Goal: Task Accomplishment & Management: Manage account settings

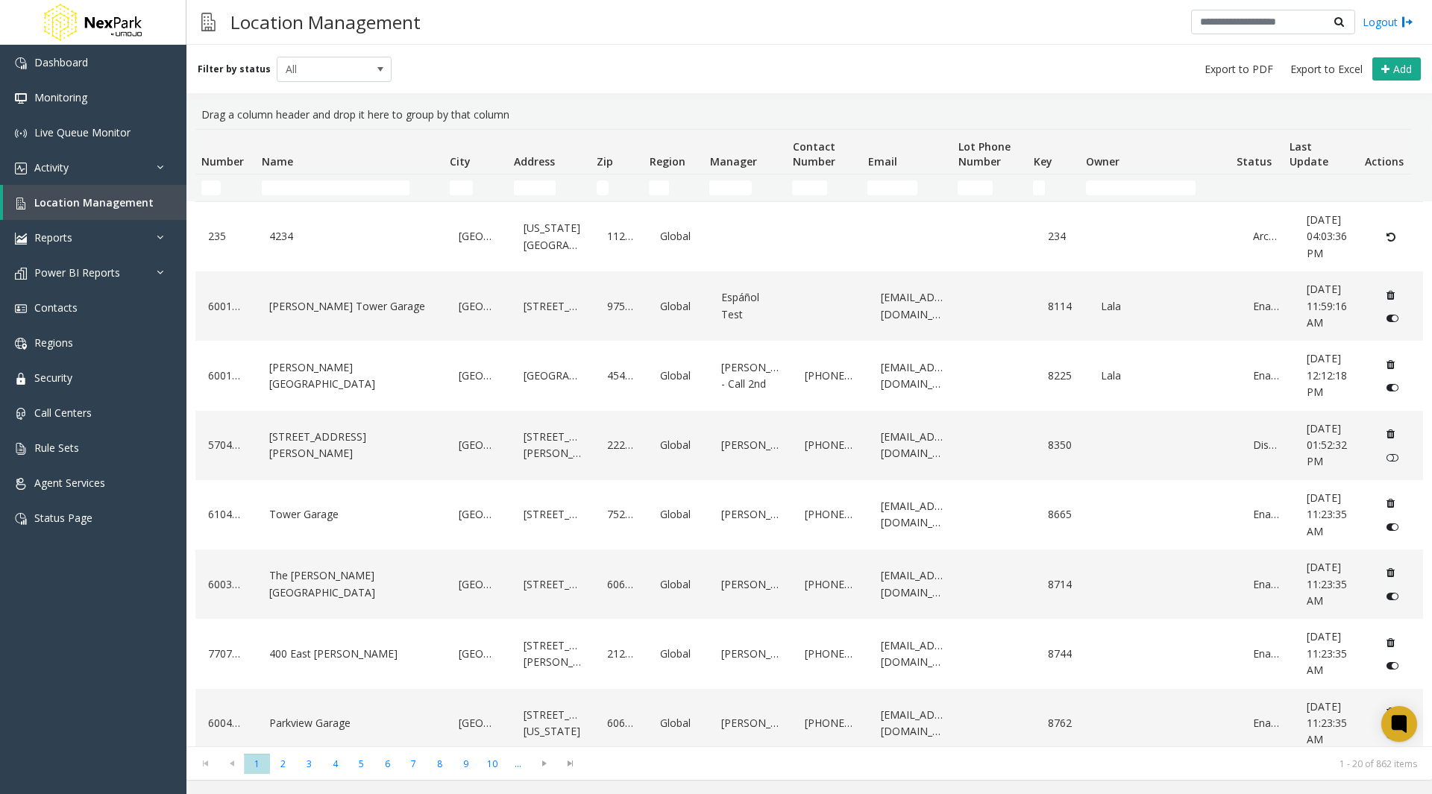
click at [314, 17] on h3 "Location Management" at bounding box center [325, 22] width 205 height 37
click at [315, 19] on h3 "Location Management" at bounding box center [325, 22] width 205 height 37
click at [248, 20] on h3 "Location Management" at bounding box center [325, 22] width 205 height 37
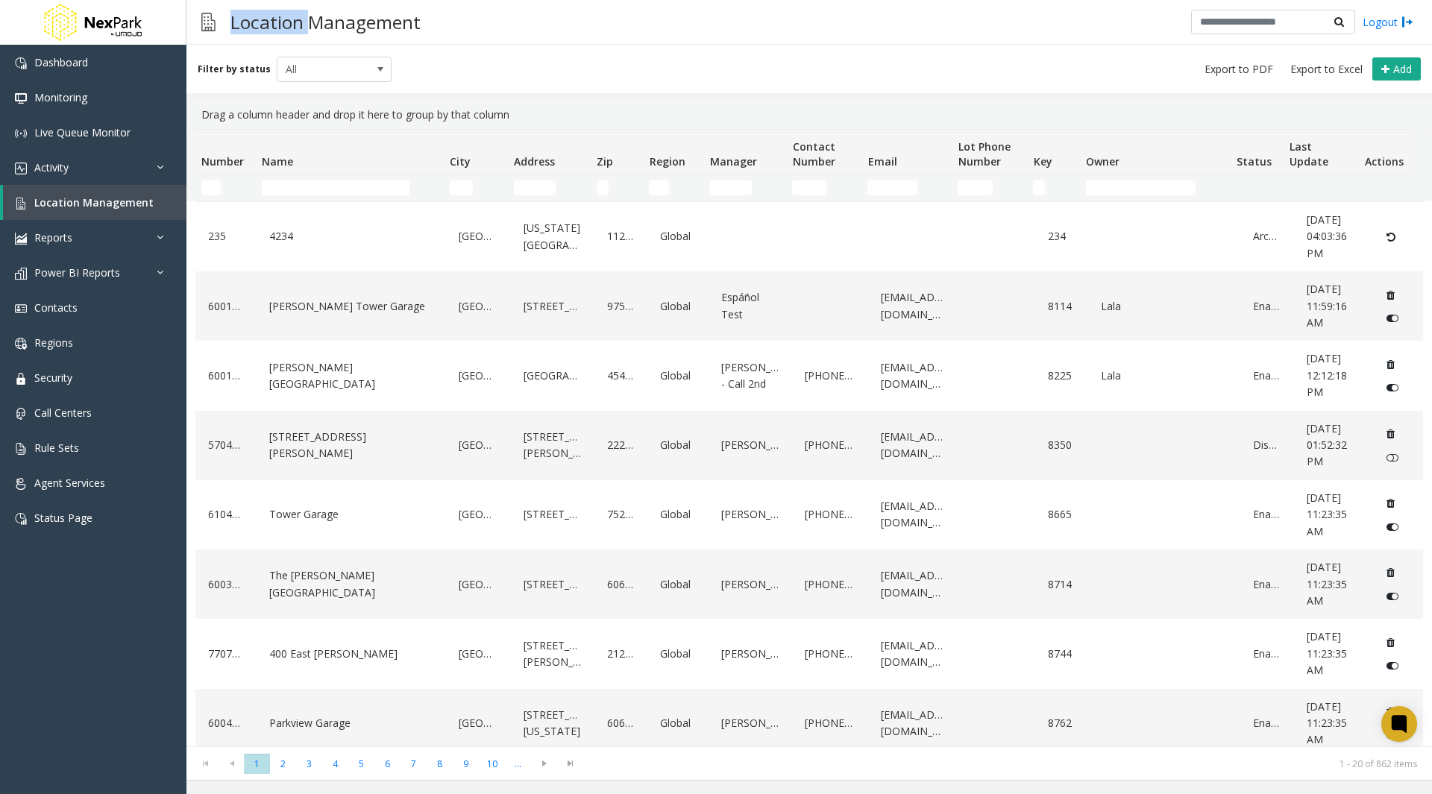
click at [235, 20] on h3 "Location Management" at bounding box center [325, 22] width 205 height 37
drag, startPoint x: 232, startPoint y: 19, endPoint x: 471, endPoint y: 34, distance: 239.9
click at [471, 34] on div "Location Management Logout" at bounding box center [809, 22] width 1246 height 45
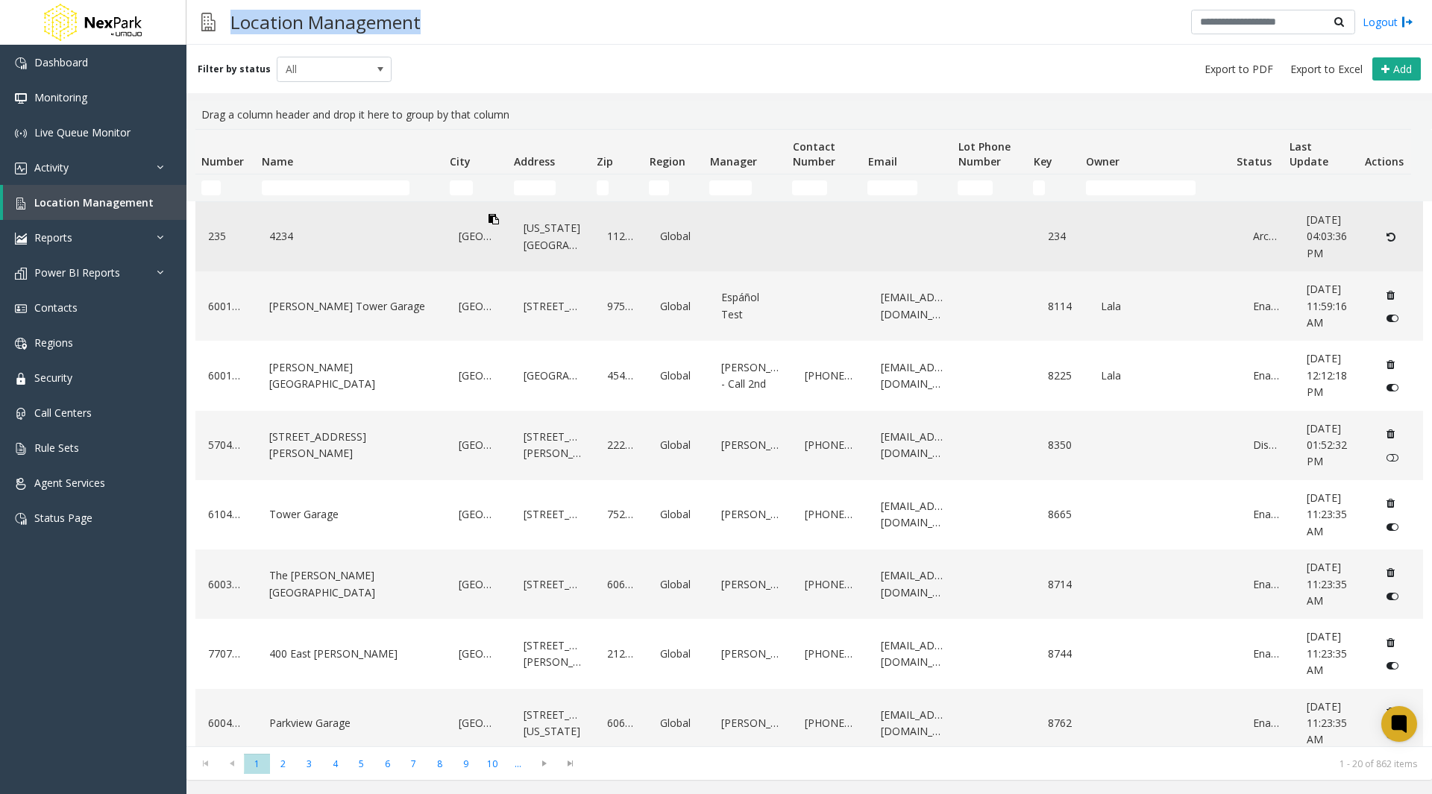
click at [489, 218] on icon "Data table" at bounding box center [494, 219] width 10 height 10
copy h3 "Location Management"
